Goal: Information Seeking & Learning: Learn about a topic

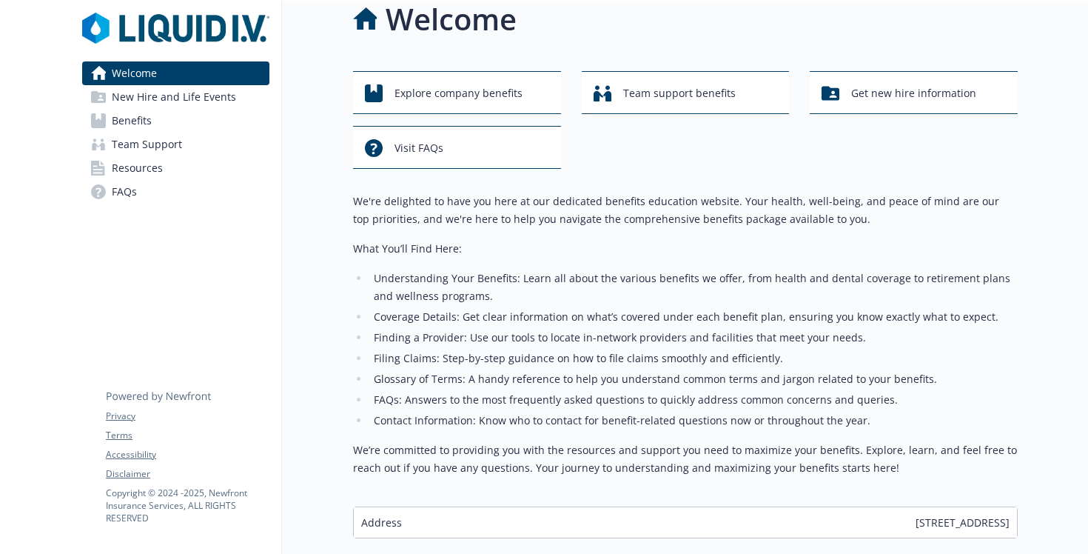
scroll to position [17, 0]
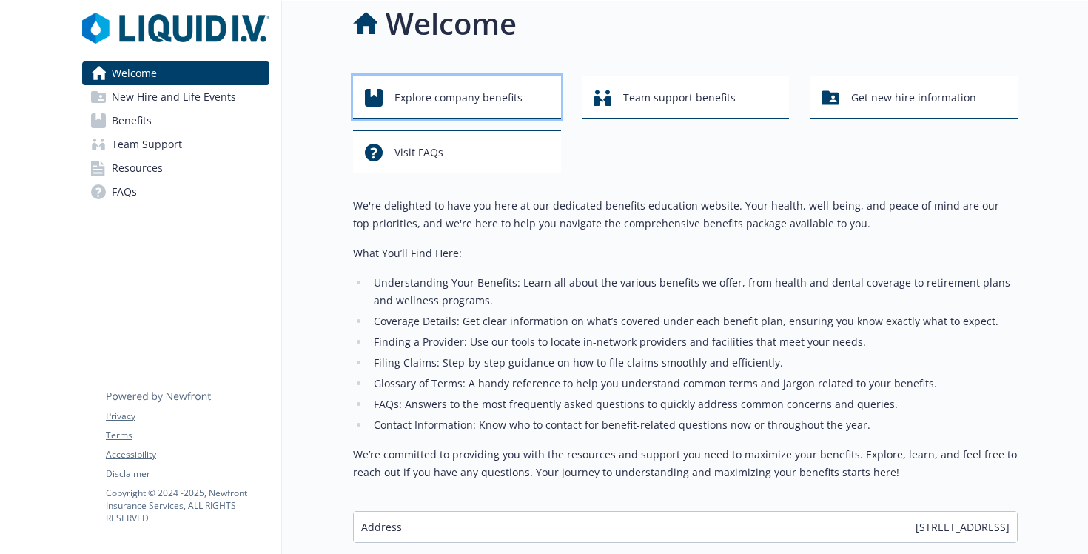
click at [462, 101] on span "Explore company benefits" at bounding box center [459, 98] width 128 height 28
